Goal: Transaction & Acquisition: Purchase product/service

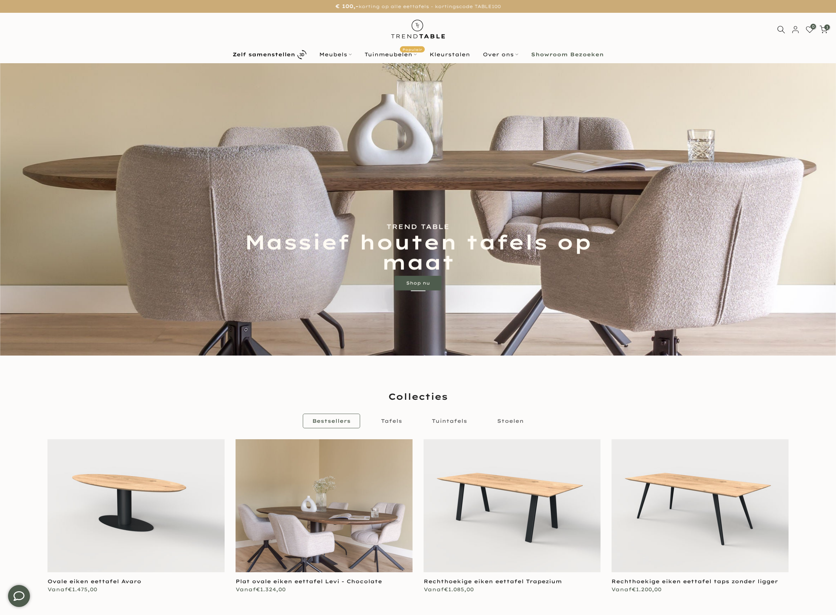
scroll to position [152, 0]
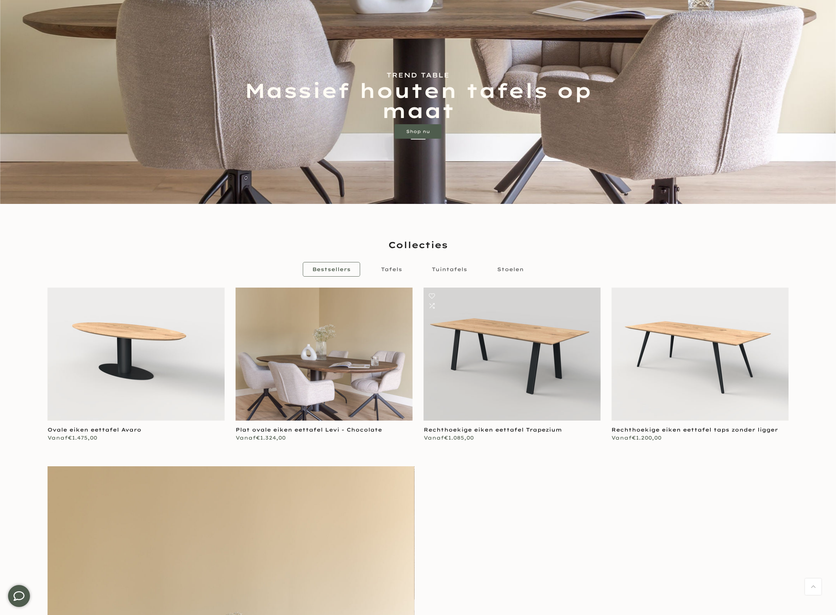
click at [517, 354] on link at bounding box center [512, 353] width 177 height 133
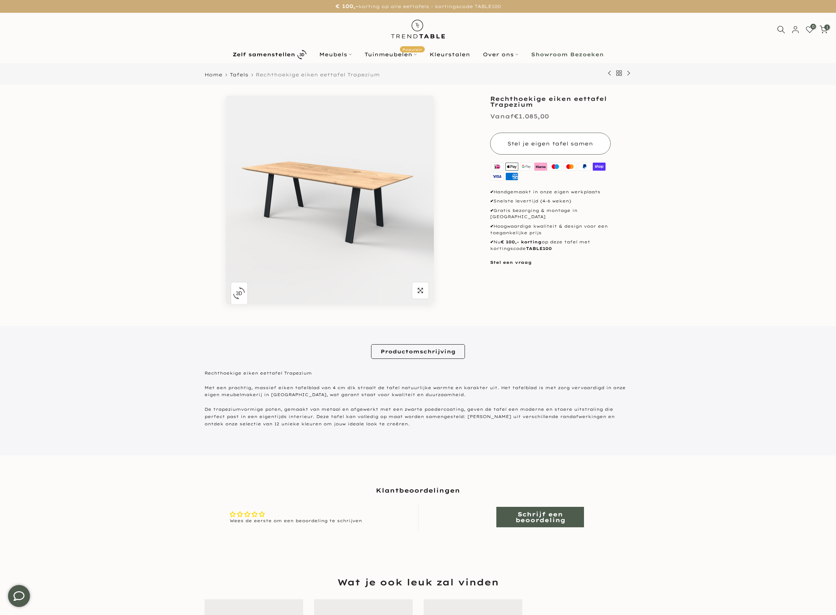
click at [545, 150] on button "Stel je eigen tafel samen" at bounding box center [550, 144] width 121 height 22
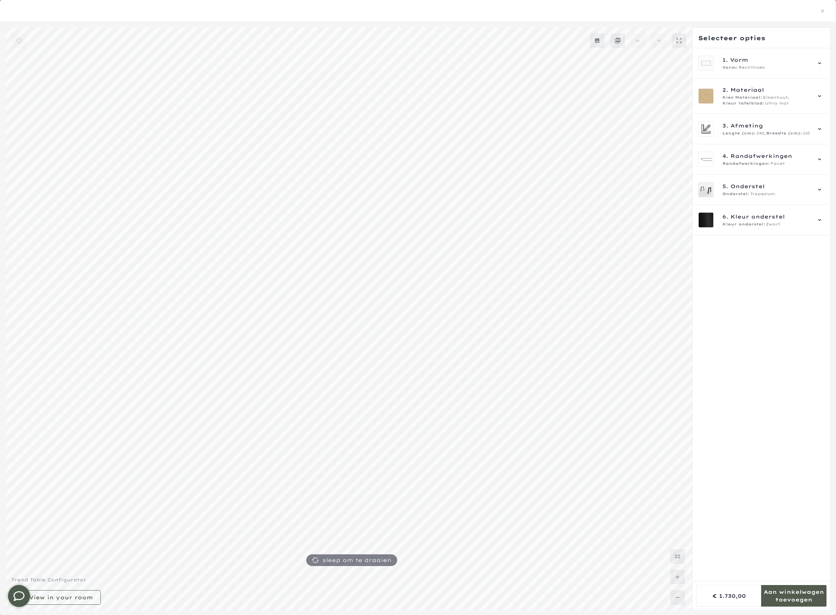
click at [787, 588] on mmq-formatted-message at bounding box center [793, 595] width 65 height 15
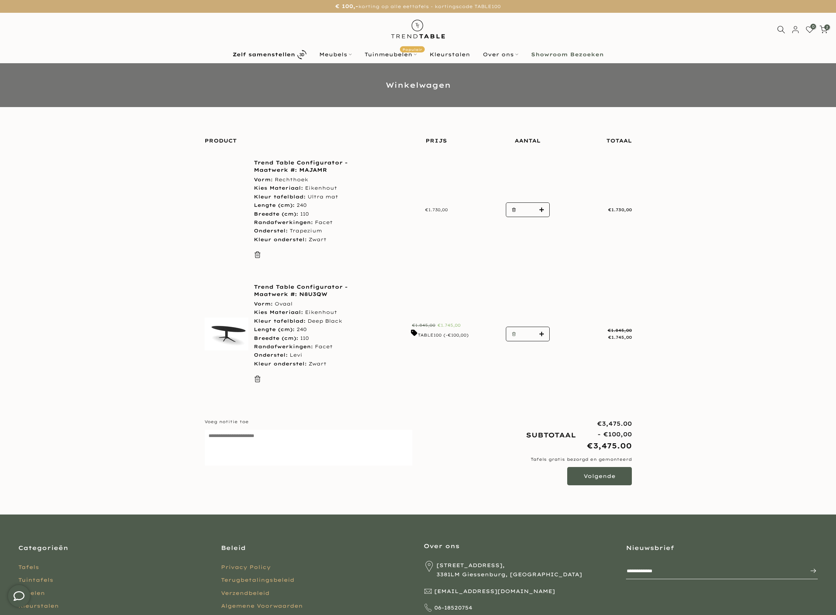
click at [512, 333] on icon "button" at bounding box center [514, 334] width 4 height 4
type input "*"
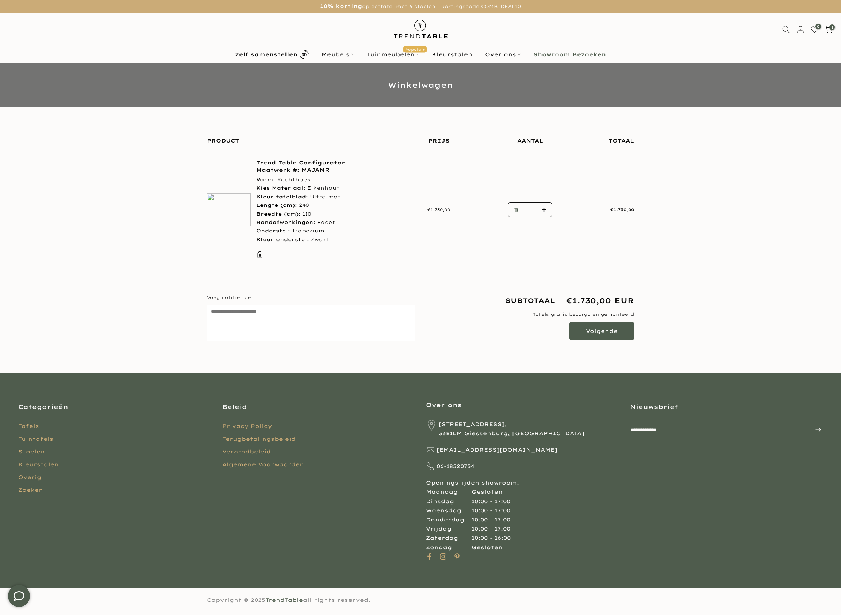
click at [515, 209] on icon "button" at bounding box center [516, 209] width 4 height 4
type input "*"
click at [515, 211] on icon "button" at bounding box center [516, 209] width 4 height 4
type input "*"
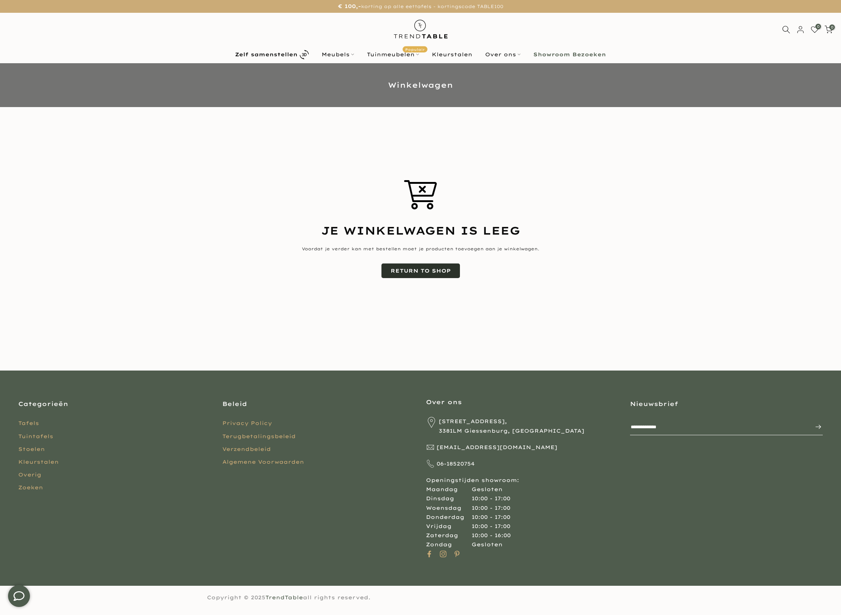
click at [421, 268] on link "Return To Shop" at bounding box center [421, 270] width 79 height 15
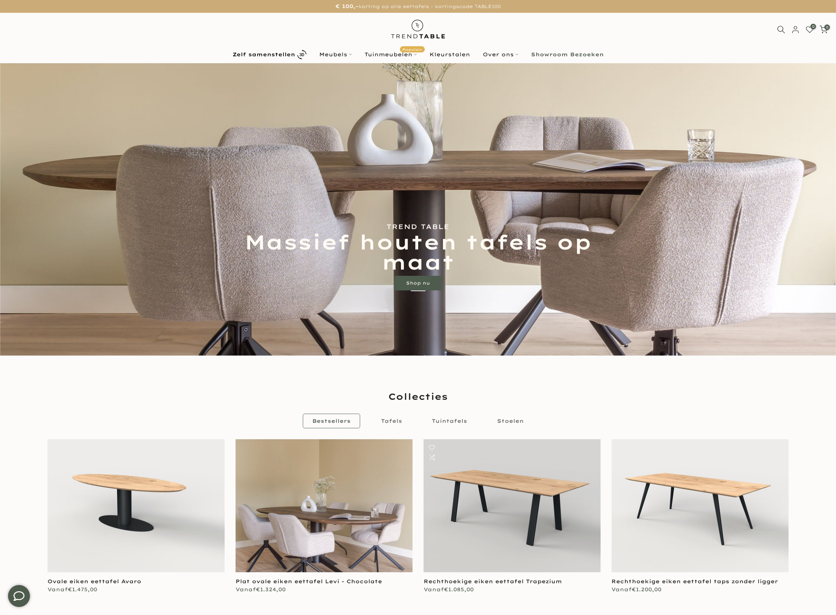
click at [568, 515] on link at bounding box center [512, 505] width 177 height 133
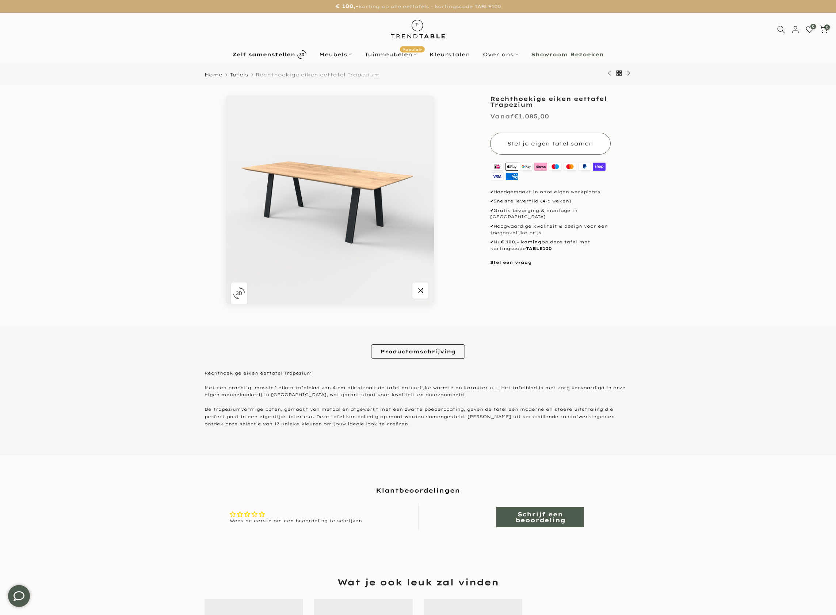
click at [581, 135] on button "Stel je eigen tafel samen" at bounding box center [550, 144] width 121 height 22
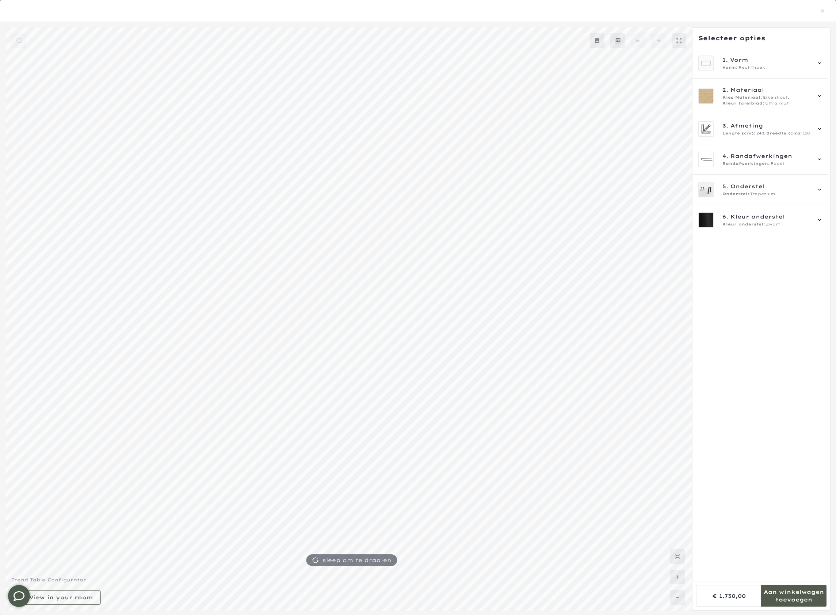
click at [803, 589] on mmq-formatted-message at bounding box center [793, 595] width 65 height 15
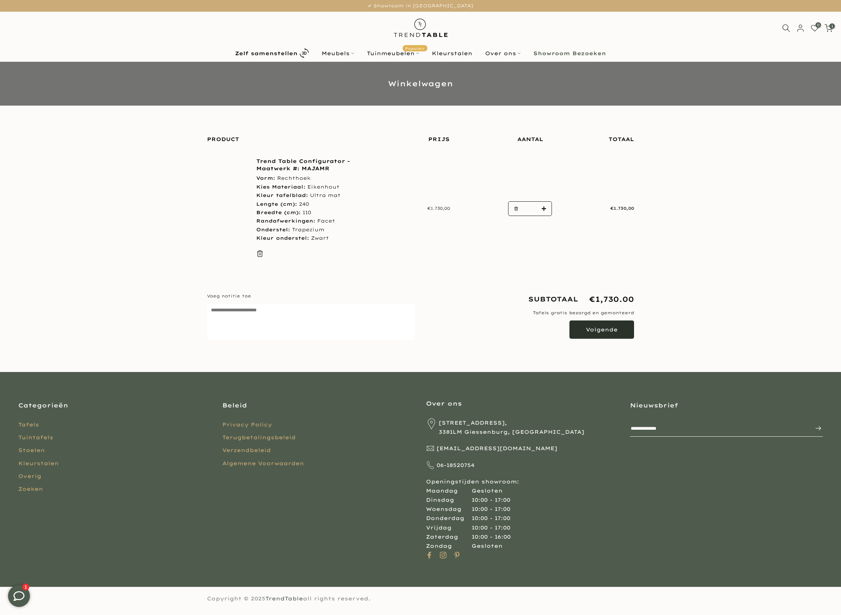
click at [610, 332] on button "Volgende" at bounding box center [602, 329] width 65 height 18
